Goal: Information Seeking & Learning: Check status

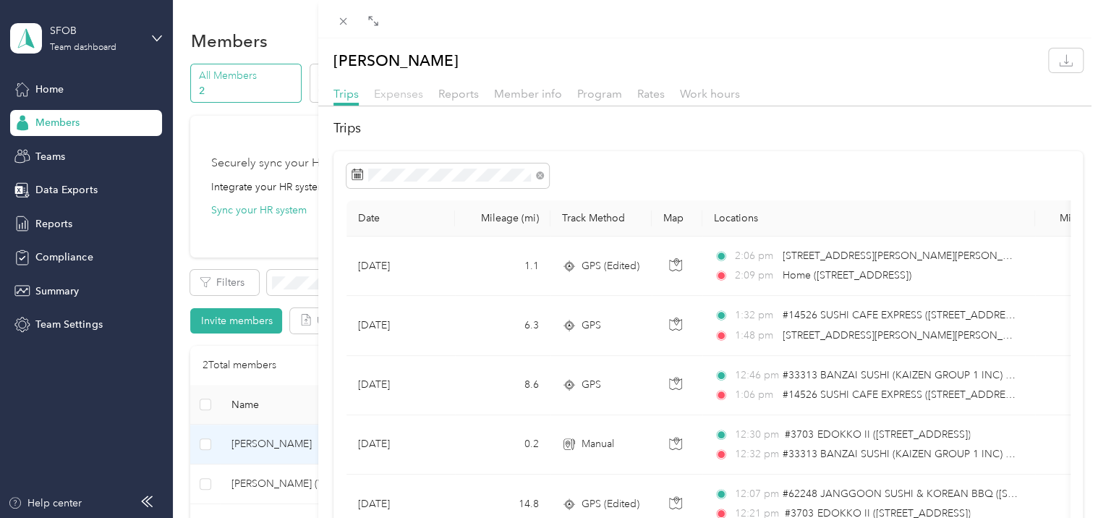
click at [382, 95] on span "Expenses" at bounding box center [398, 94] width 49 height 14
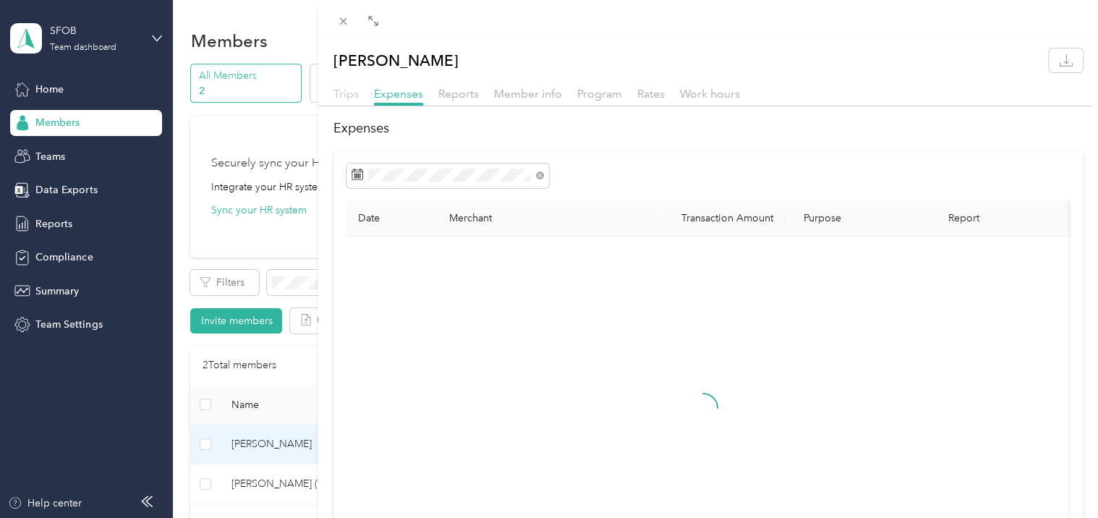
click at [348, 94] on span "Trips" at bounding box center [345, 94] width 25 height 14
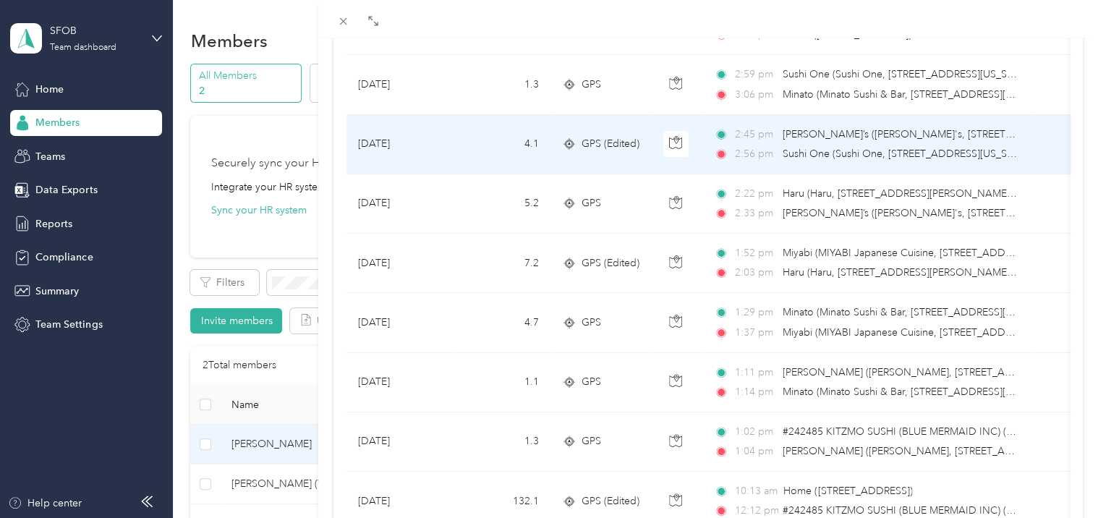
scroll to position [120, 0]
